Goal: Information Seeking & Learning: Learn about a topic

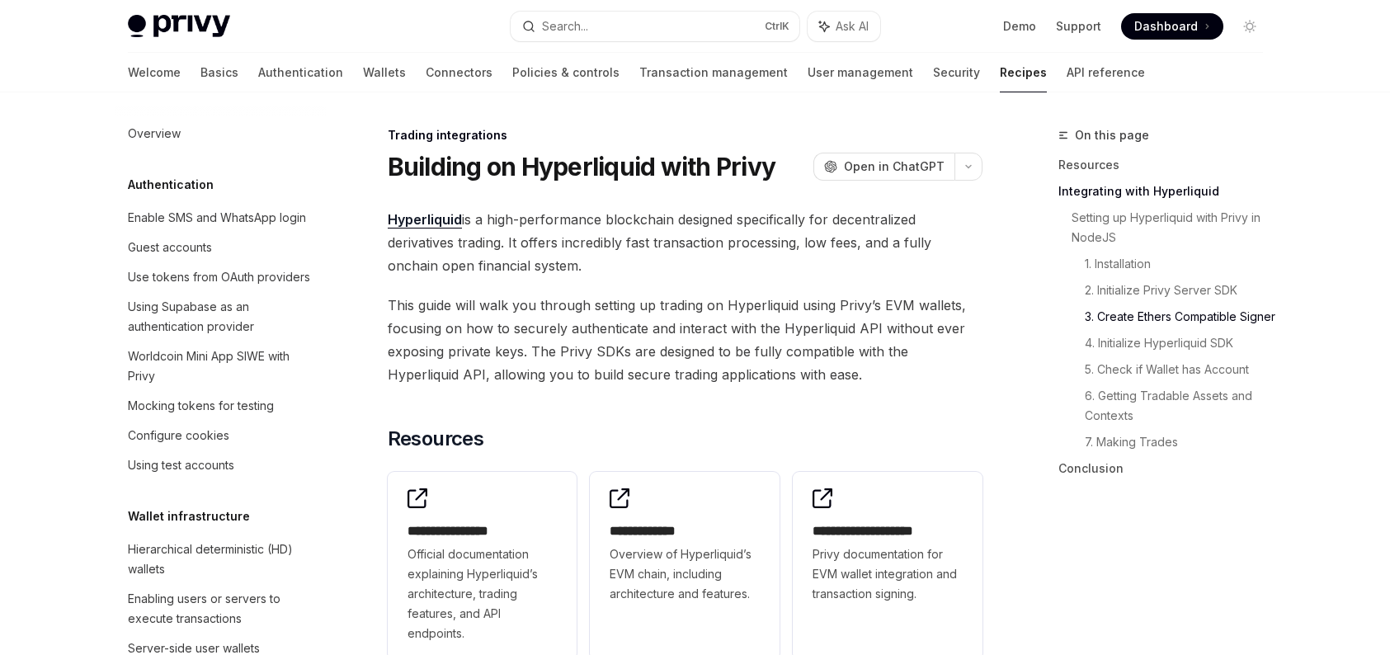
scroll to position [1285, 0]
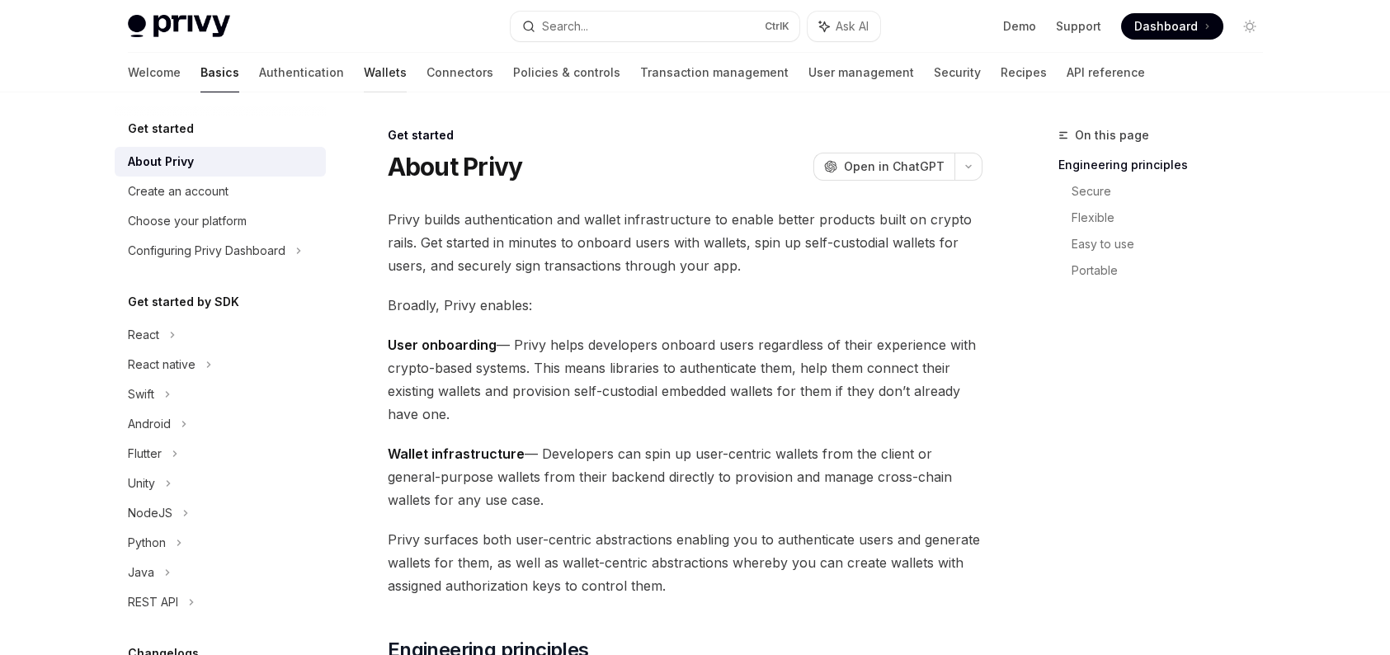
click at [364, 78] on link "Wallets" at bounding box center [385, 73] width 43 height 40
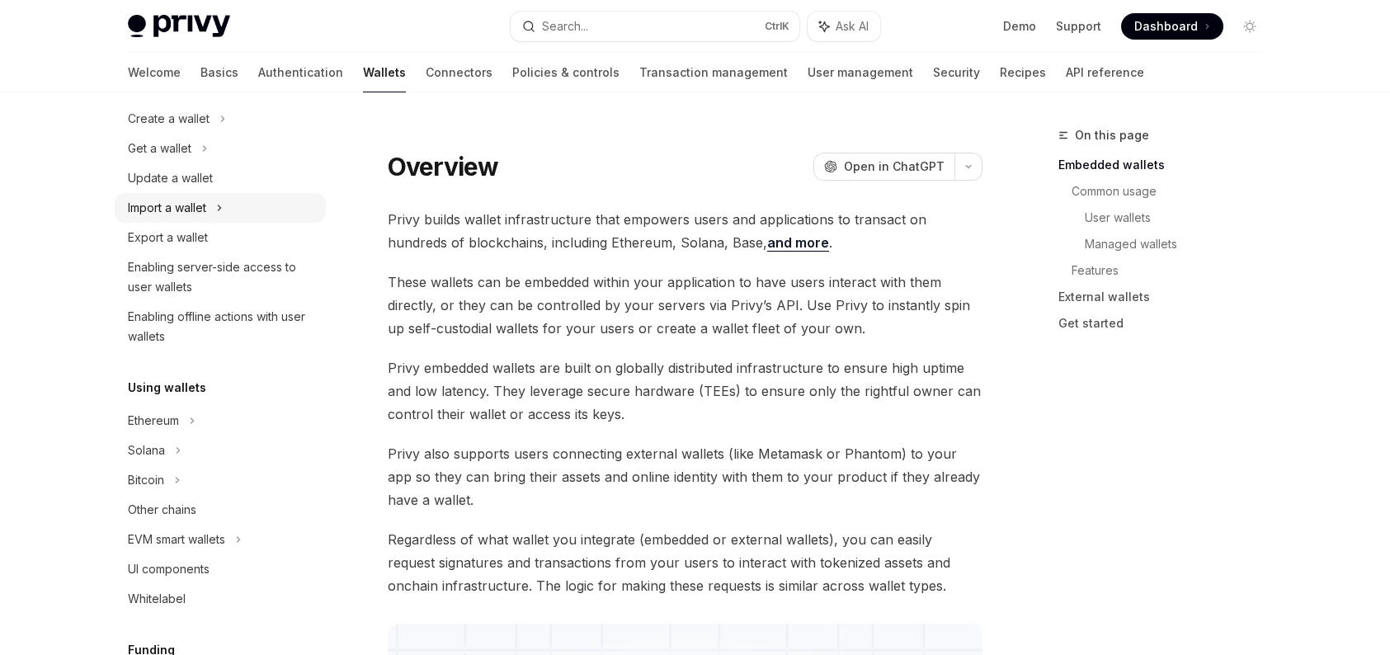
scroll to position [165, 0]
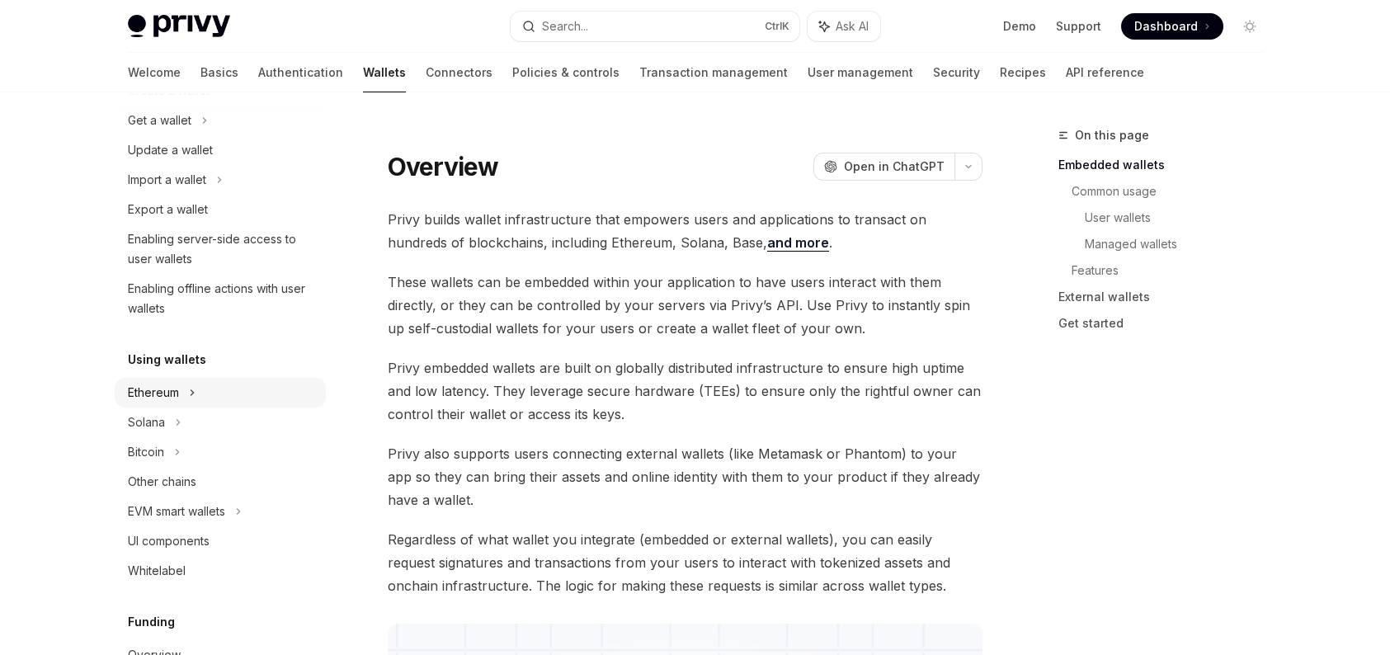
click at [186, 106] on div "Ethereum" at bounding box center [220, 91] width 211 height 30
type textarea "*"
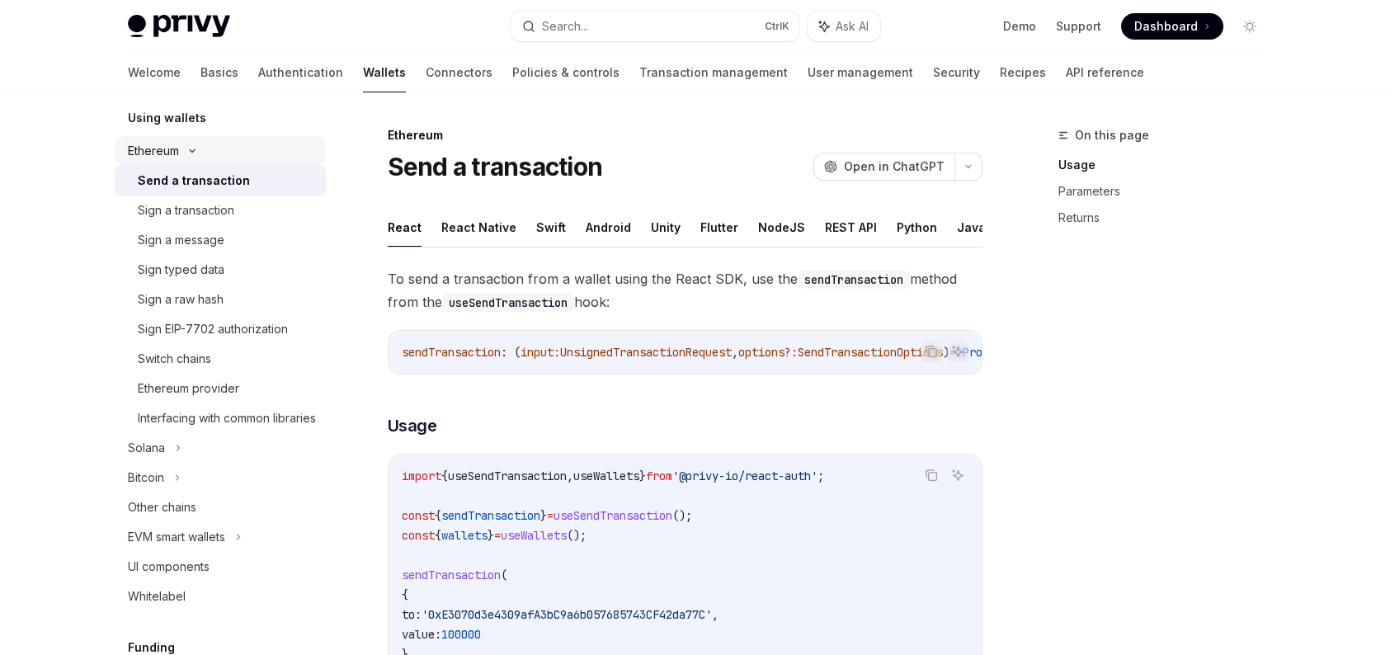
scroll to position [412, 0]
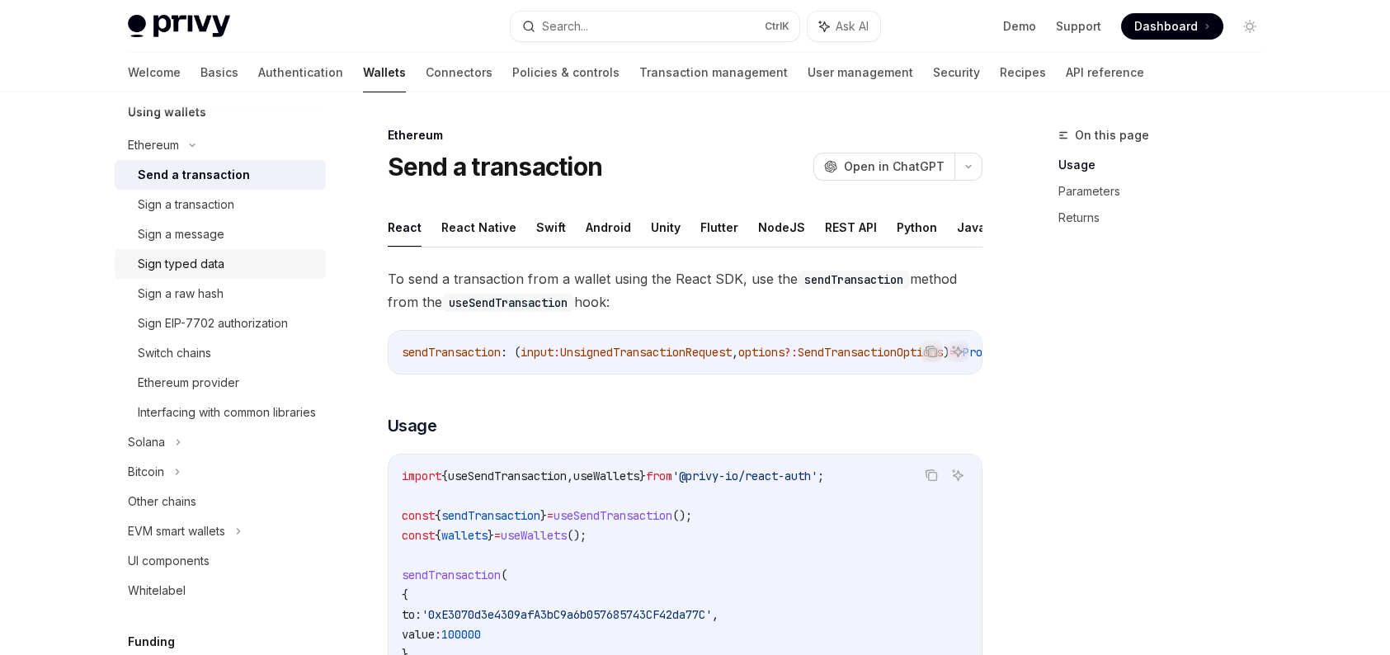
click at [223, 255] on div "Sign typed data" at bounding box center [227, 264] width 178 height 20
